Goal: Use online tool/utility: Utilize a website feature to perform a specific function

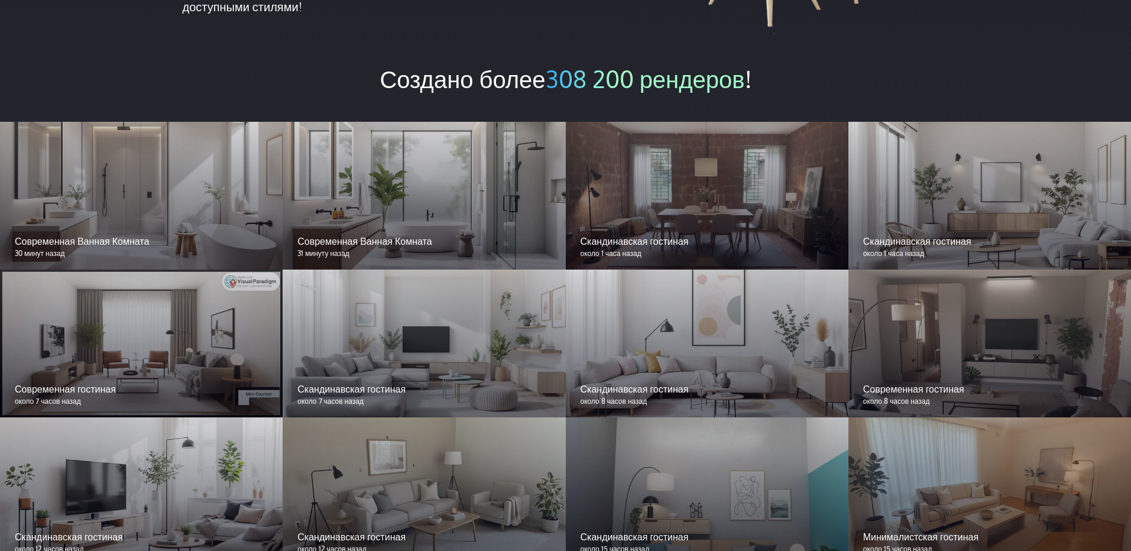
scroll to position [1042, 0]
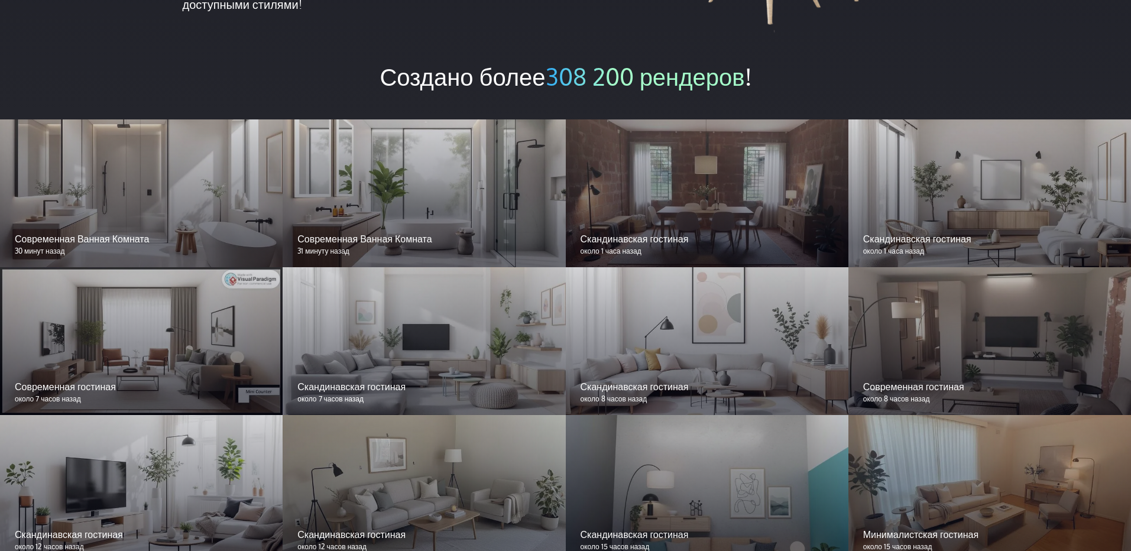
click at [134, 180] on div at bounding box center [141, 193] width 283 height 148
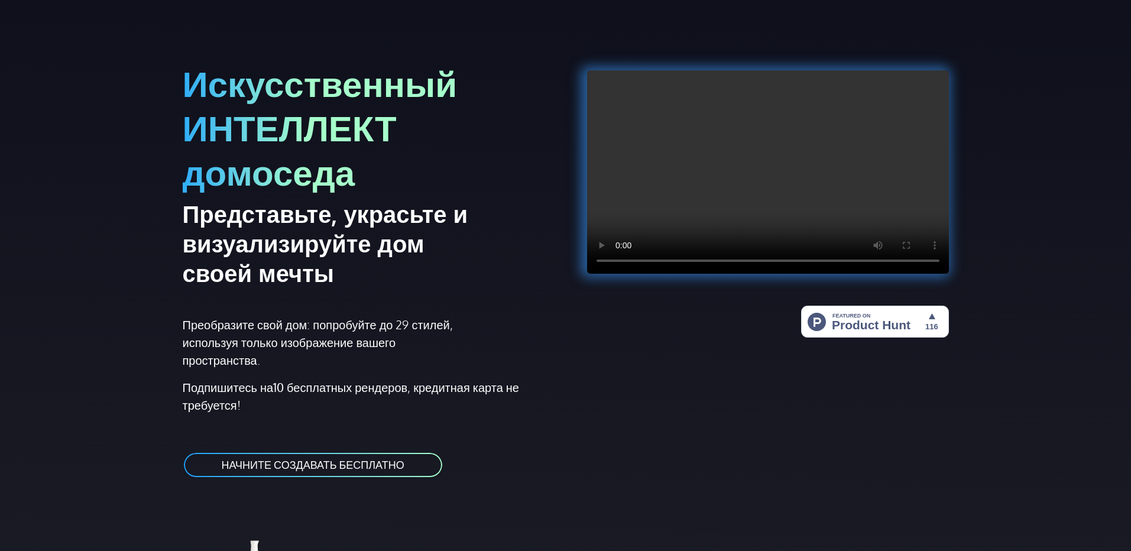
scroll to position [0, 0]
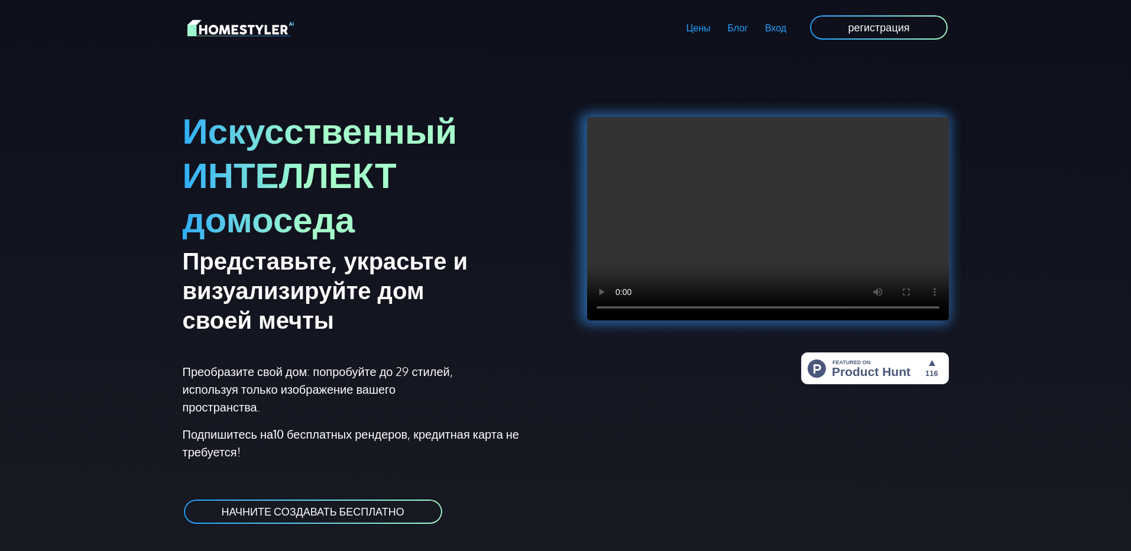
click at [447, 466] on div "Искусственный ИНТЕЛЛЕКТ домоседа Представьте, украсьте и визуализируйте дом сво…" at bounding box center [371, 305] width 390 height 470
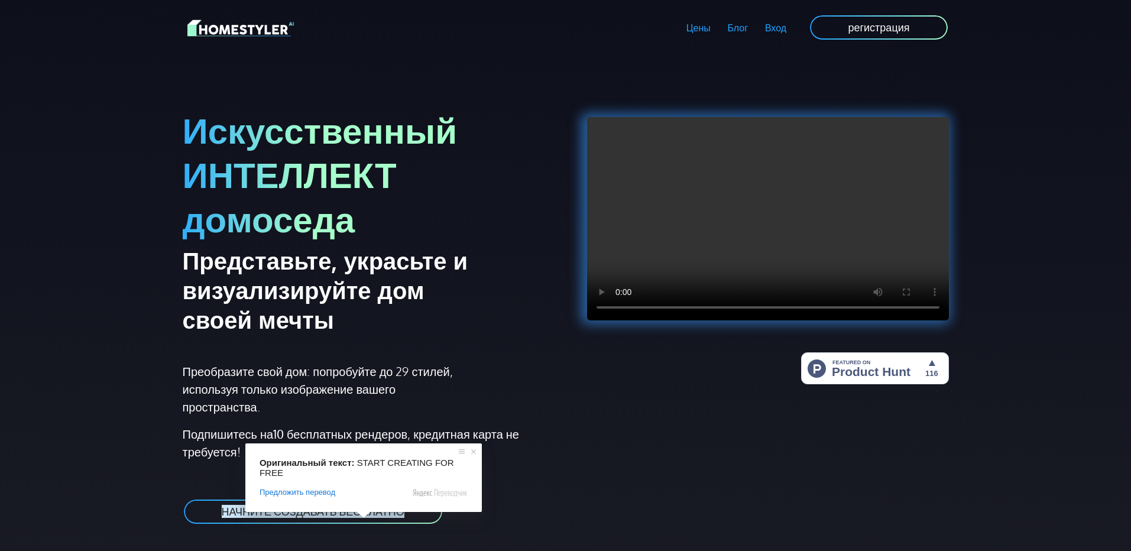
click at [356, 512] on span at bounding box center [363, 515] width 15 height 7
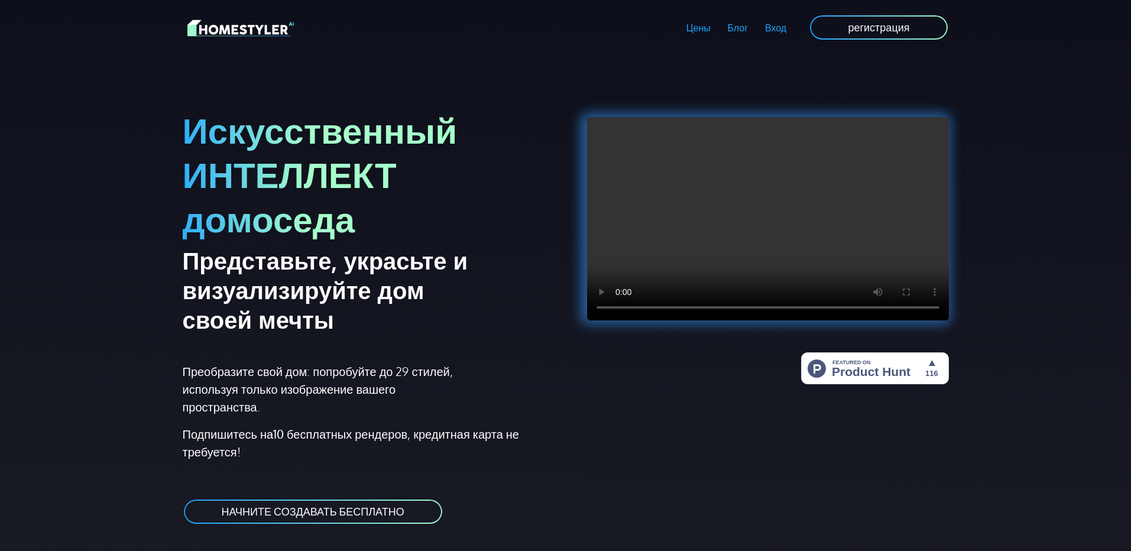
click at [208, 510] on link "НАЧНИТЕ СОЗДАВАТЬ БЕСПЛАТНО" at bounding box center [313, 512] width 261 height 27
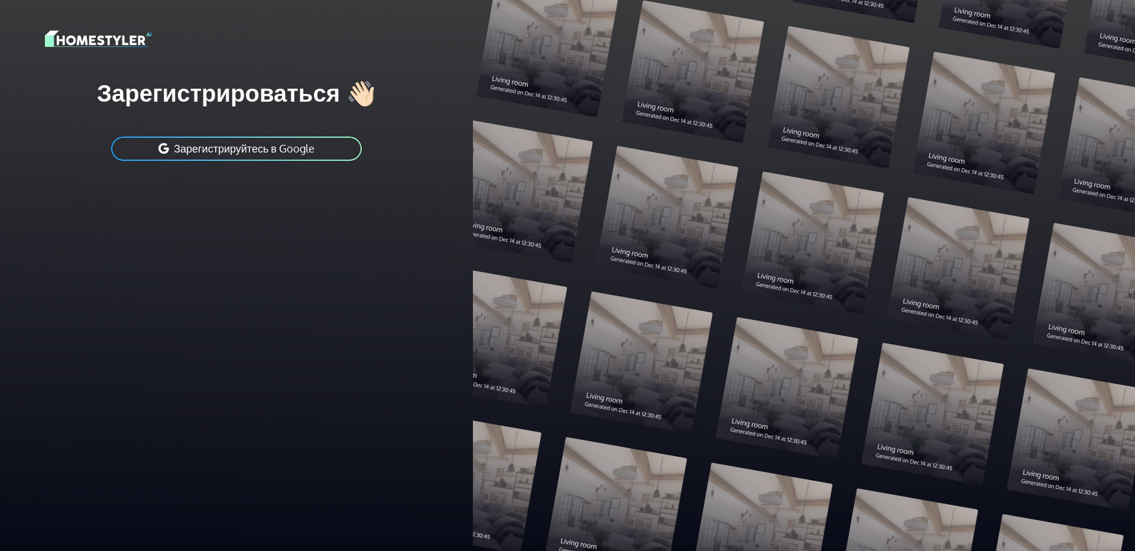
click at [345, 142] on button "Зарегистрируйтесь в Google" at bounding box center [236, 148] width 253 height 27
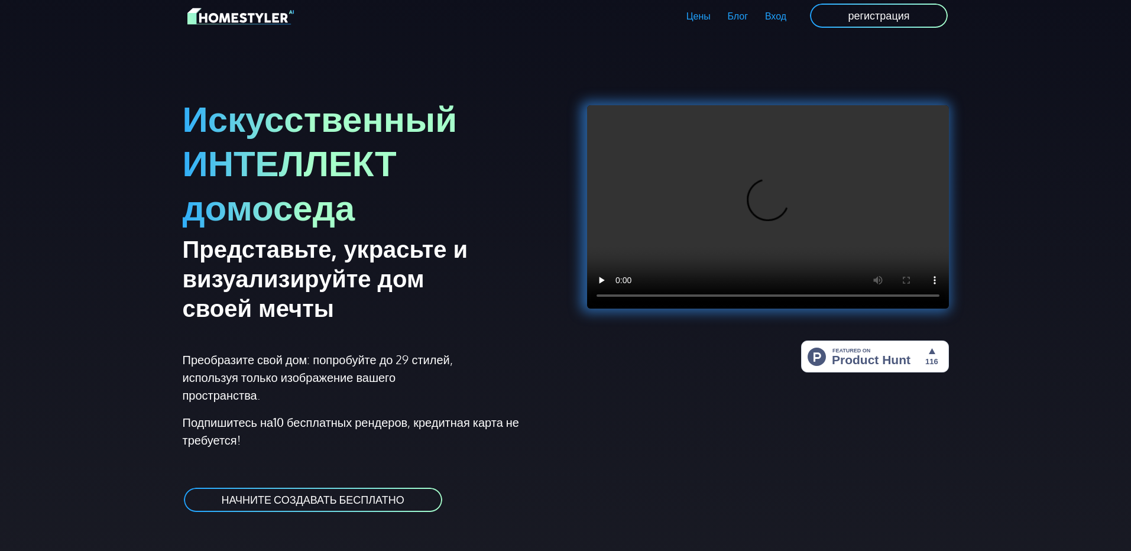
scroll to position [12, 0]
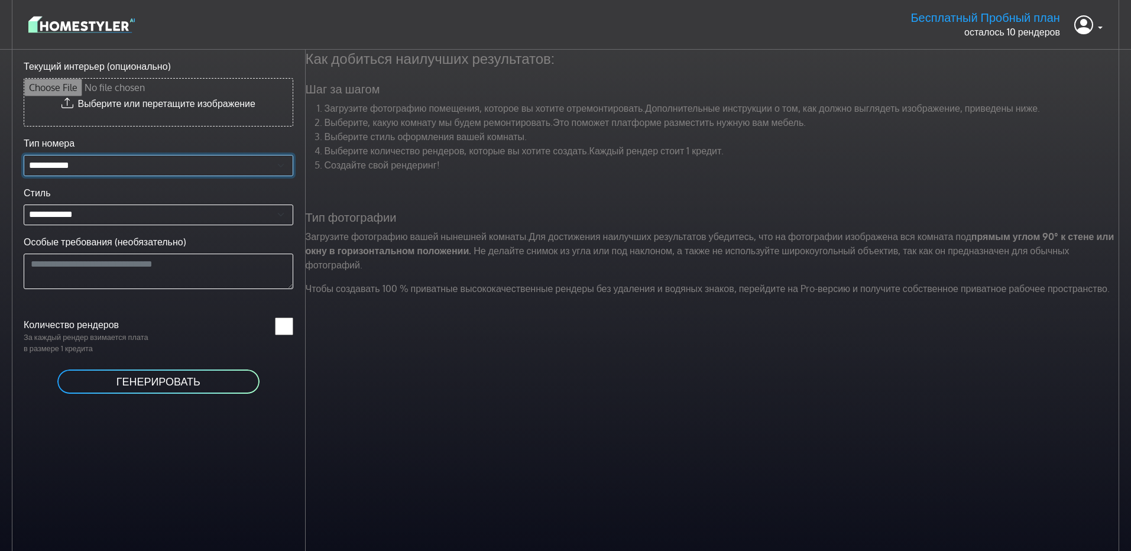
click at [106, 166] on select "**********" at bounding box center [159, 165] width 270 height 21
click at [95, 216] on select "**********" at bounding box center [159, 215] width 270 height 21
click at [211, 96] on input "Текущий интерьер (опционально)" at bounding box center [158, 102] width 268 height 47
